Goal: Transaction & Acquisition: Purchase product/service

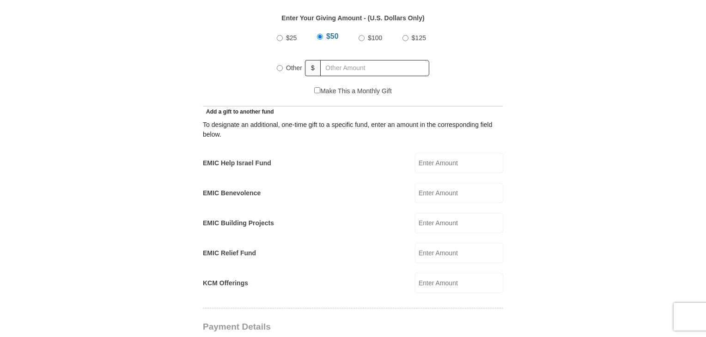
scroll to position [451, 0]
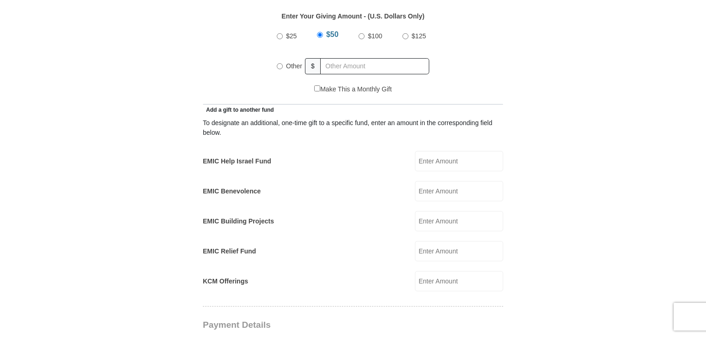
click at [362, 33] on input "$100" at bounding box center [361, 36] width 6 height 6
radio input "true"
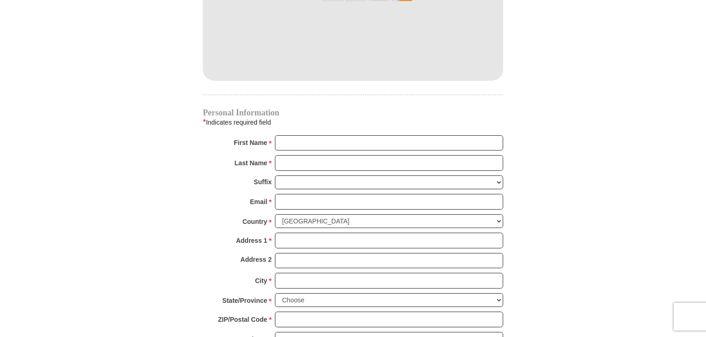
scroll to position [796, 0]
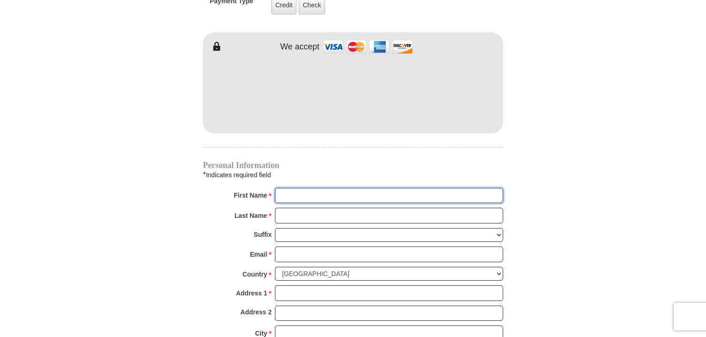
type input "[PERSON_NAME]"
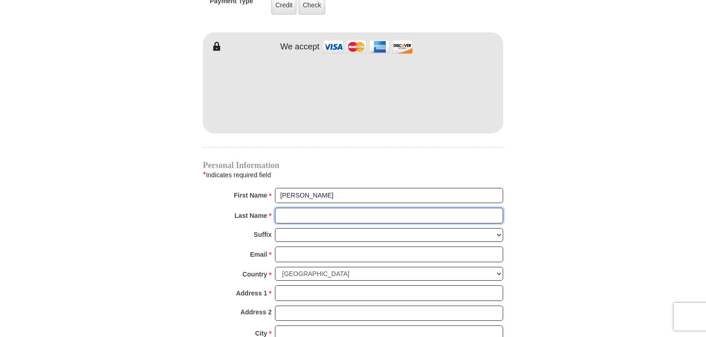
type input "[PERSON_NAME]"
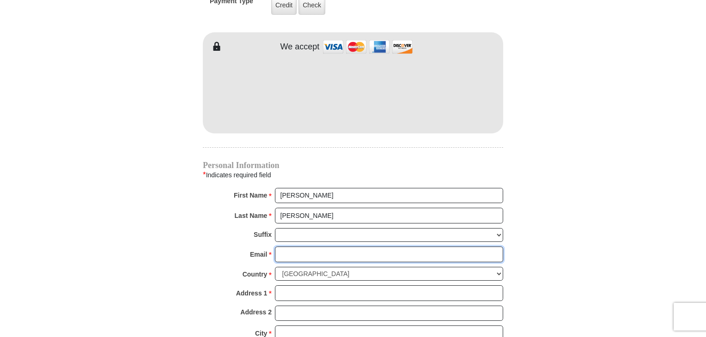
click at [319, 247] on input "Email *" at bounding box center [389, 255] width 228 height 16
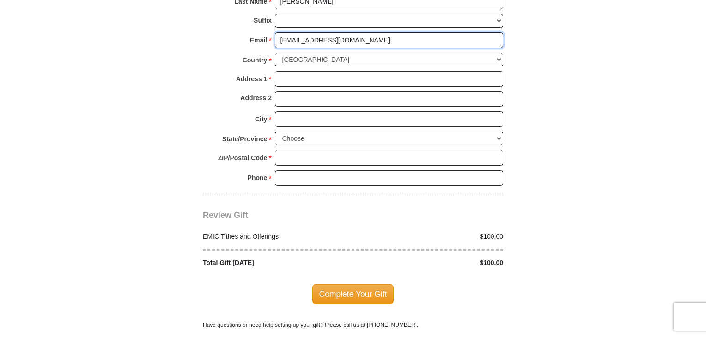
scroll to position [1012, 0]
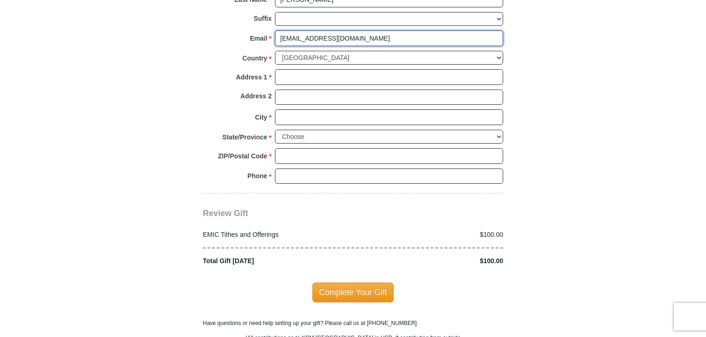
type input "[EMAIL_ADDRESS][DOMAIN_NAME]"
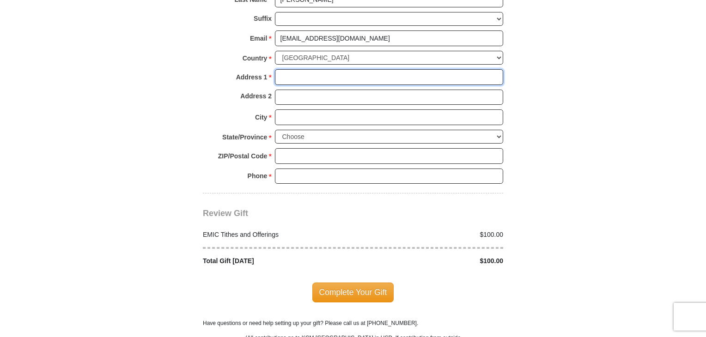
click at [351, 69] on input "Address 1 *" at bounding box center [389, 77] width 228 height 16
type input "[STREET_ADDRESS]"
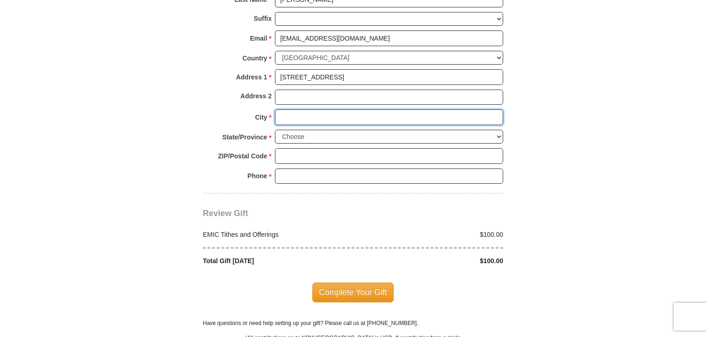
click at [340, 109] on input "City *" at bounding box center [389, 117] width 228 height 16
type input "Harrisonville"
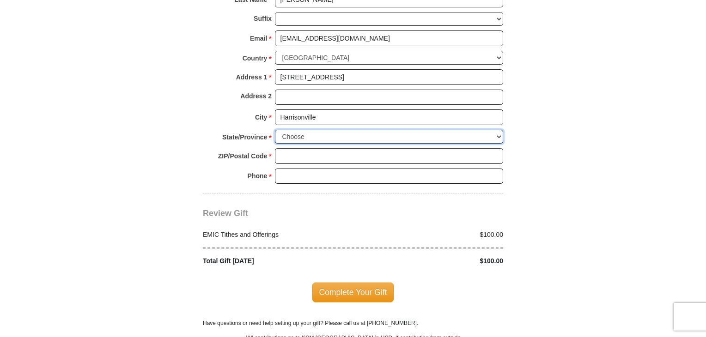
click at [336, 130] on select "Choose [US_STATE] [US_STATE] [US_STATE] [US_STATE] [US_STATE] Armed Forces Amer…" at bounding box center [389, 137] width 228 height 14
select select "MO"
click at [275, 130] on select "Choose [US_STATE] [US_STATE] [US_STATE] [US_STATE] [US_STATE] Armed Forces Amer…" at bounding box center [389, 137] width 228 height 14
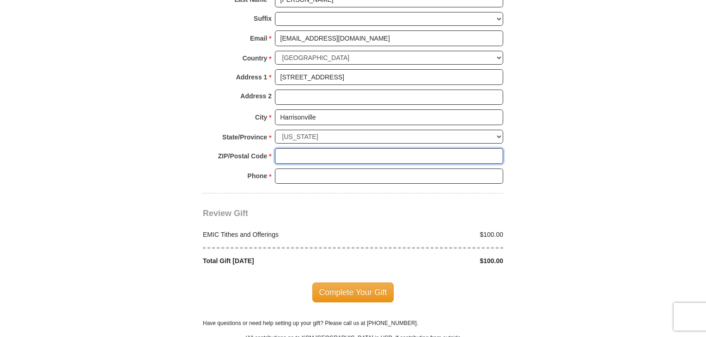
click at [419, 148] on input "ZIP/Postal Code *" at bounding box center [389, 156] width 228 height 16
type input "64701"
click at [417, 169] on input "Phone * *" at bounding box center [389, 177] width 228 height 16
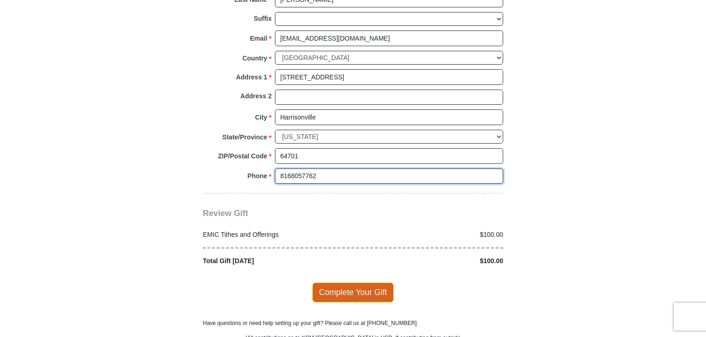
type input "8168057762"
click at [362, 283] on span "Complete Your Gift" at bounding box center [353, 292] width 82 height 19
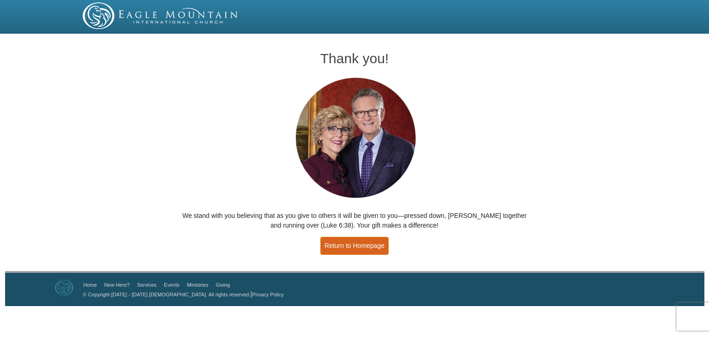
click at [357, 248] on link "Return to Homepage" at bounding box center [354, 246] width 68 height 18
